Goal: Task Accomplishment & Management: Manage account settings

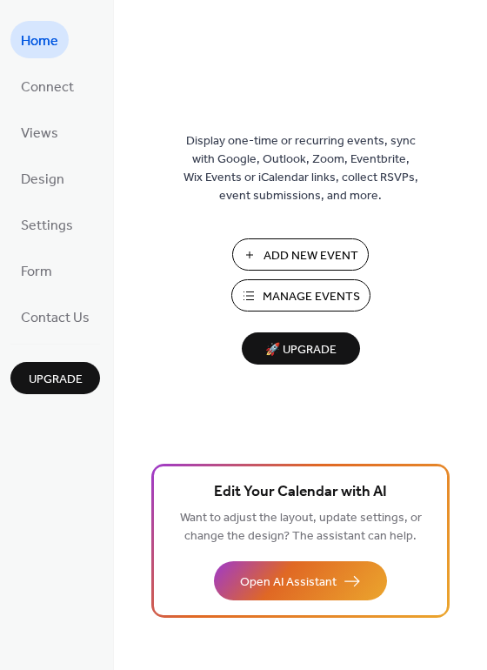
click at [314, 305] on span "Manage Events" at bounding box center [311, 297] width 97 height 18
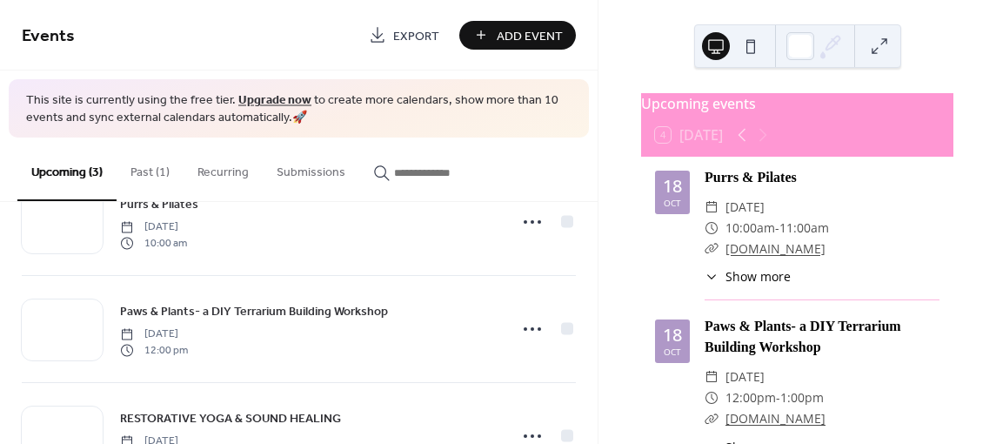
scroll to position [129, 0]
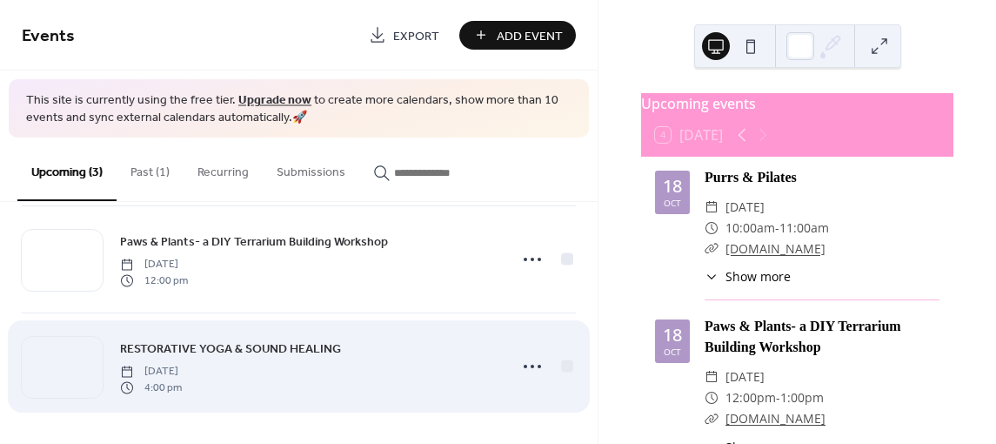
click at [338, 362] on div "RESTORATIVE YOGA & SOUND HEALING Sunday, October 19, 2025 4:00 pm" at bounding box center [309, 366] width 378 height 56
click at [526, 366] on icon at bounding box center [532, 366] width 28 height 28
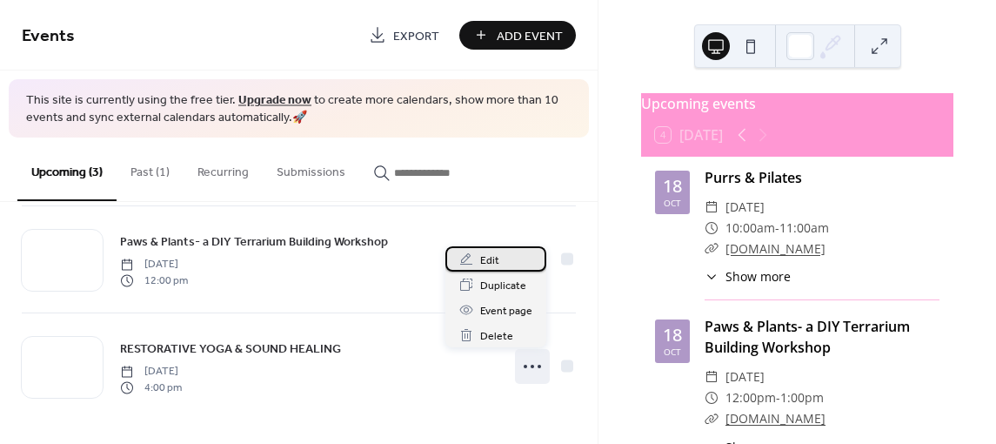
click at [501, 267] on div "Edit" at bounding box center [495, 258] width 101 height 25
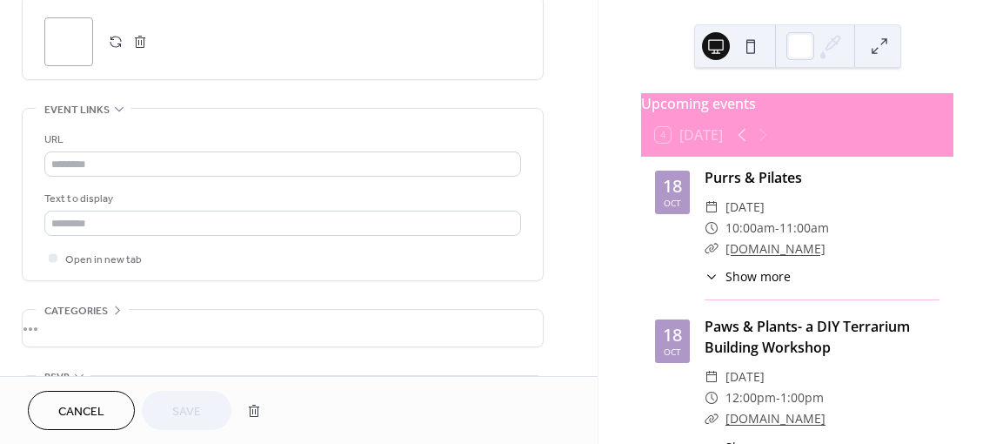
scroll to position [870, 0]
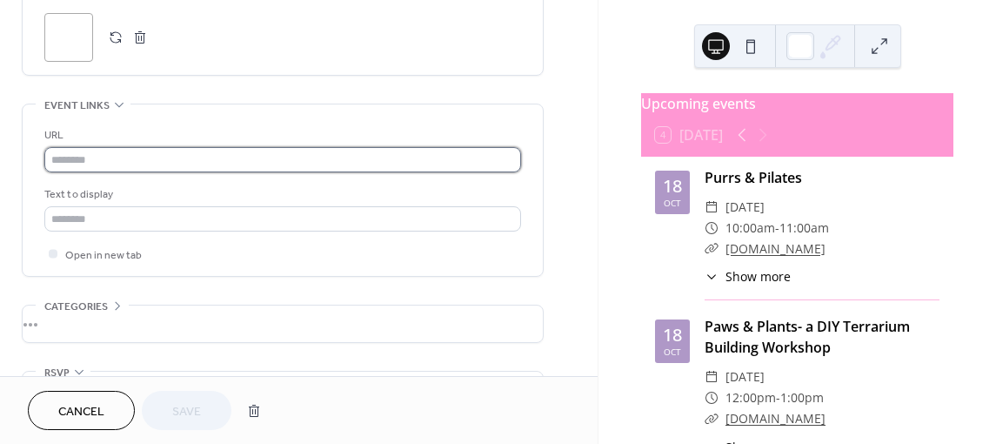
click at [277, 151] on input "text" at bounding box center [282, 159] width 477 height 25
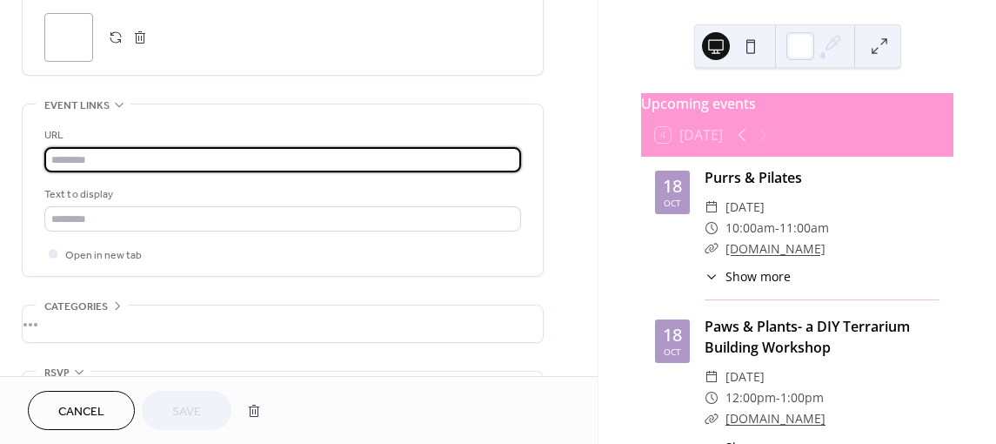
paste input "**********"
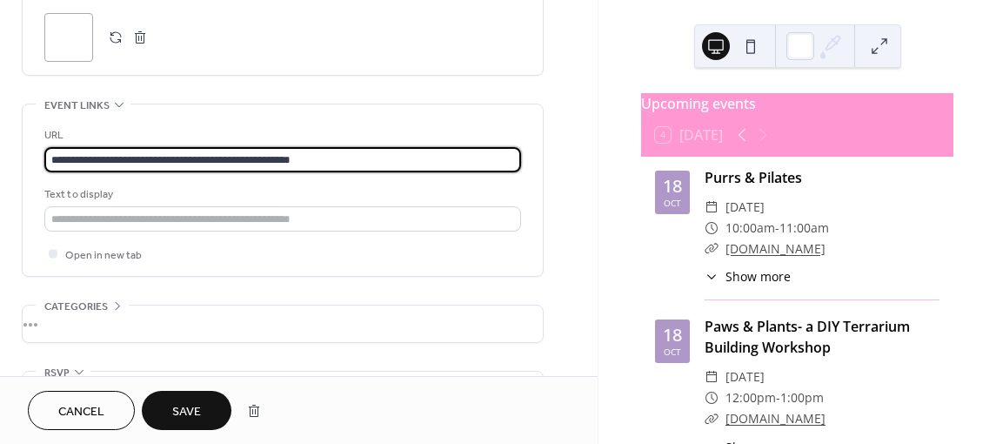
scroll to position [972, 0]
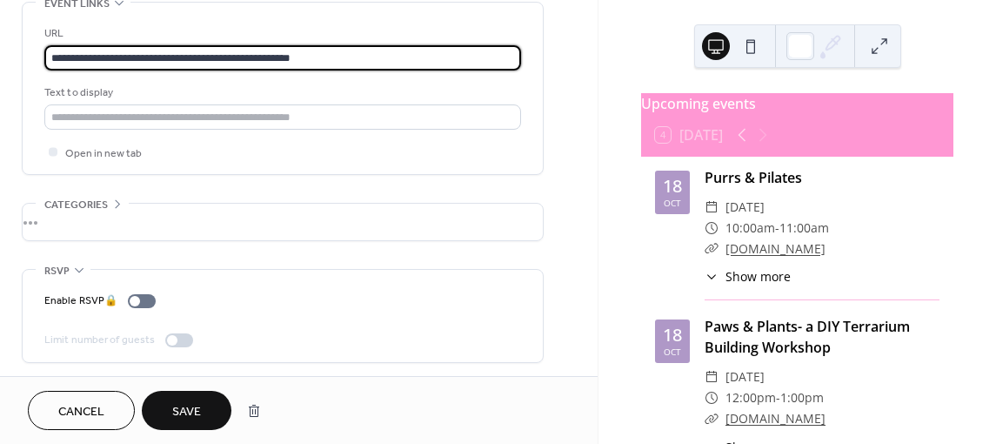
type input "**********"
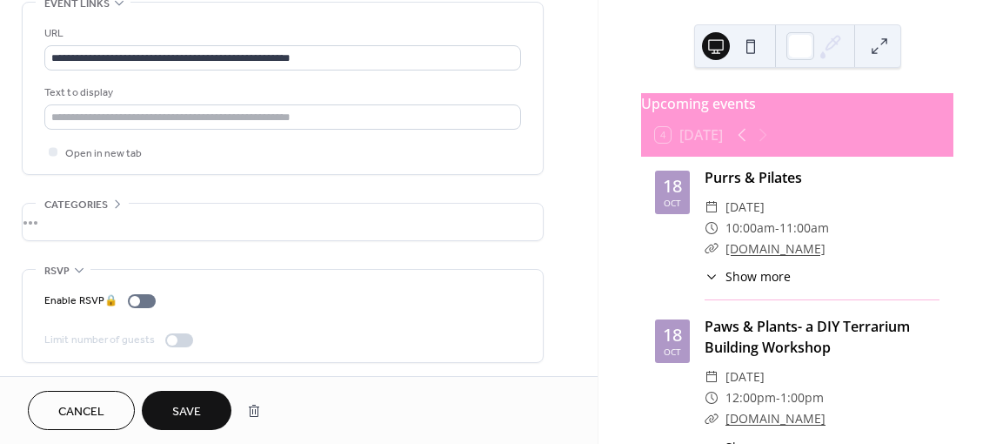
click at [177, 418] on span "Save" at bounding box center [186, 412] width 29 height 18
